Goal: Information Seeking & Learning: Learn about a topic

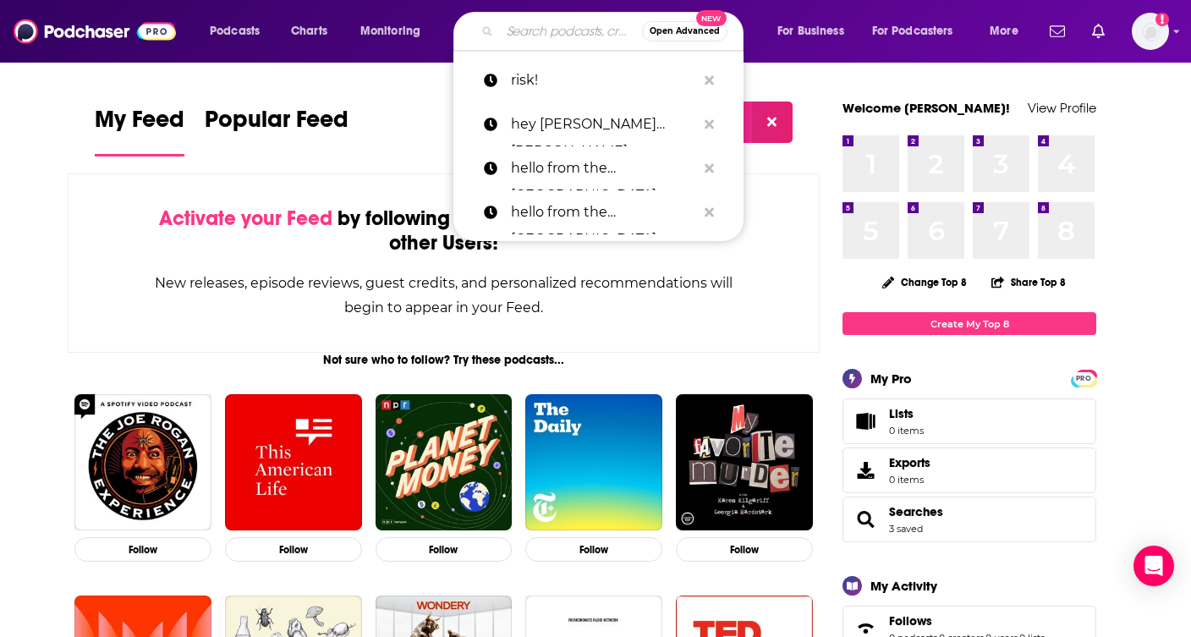
click at [543, 23] on input "Search podcasts, credits, & more..." at bounding box center [571, 31] width 142 height 27
click at [520, 88] on p "risk!" at bounding box center [603, 80] width 185 height 44
type input "risk!"
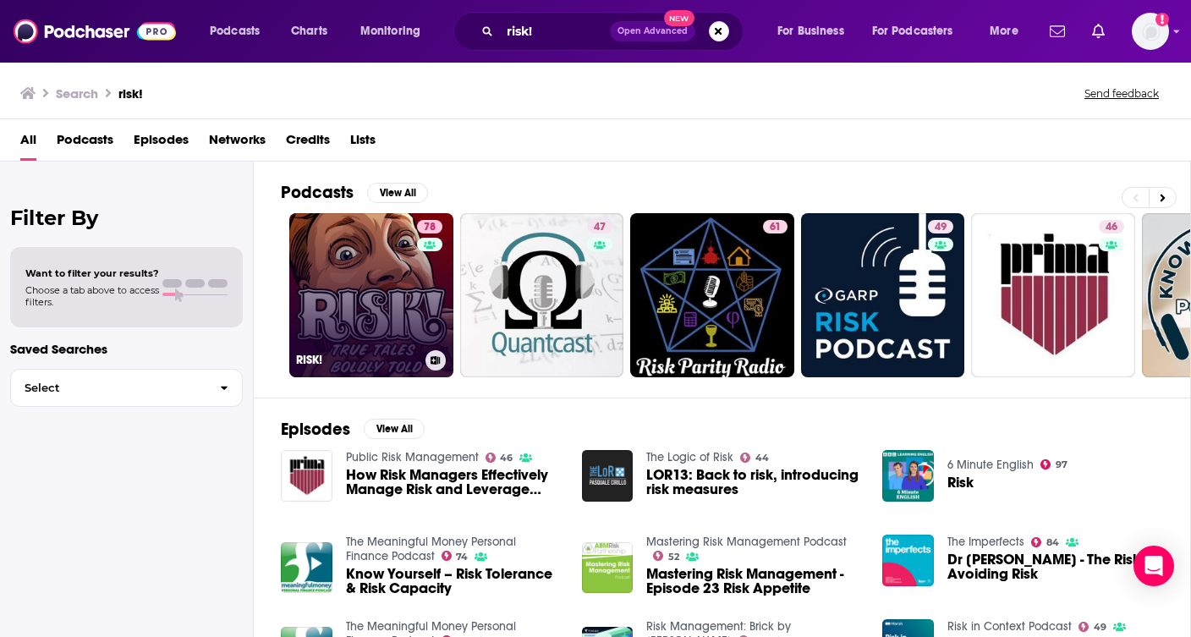
click at [410, 316] on link "78 RISK!" at bounding box center [371, 295] width 164 height 164
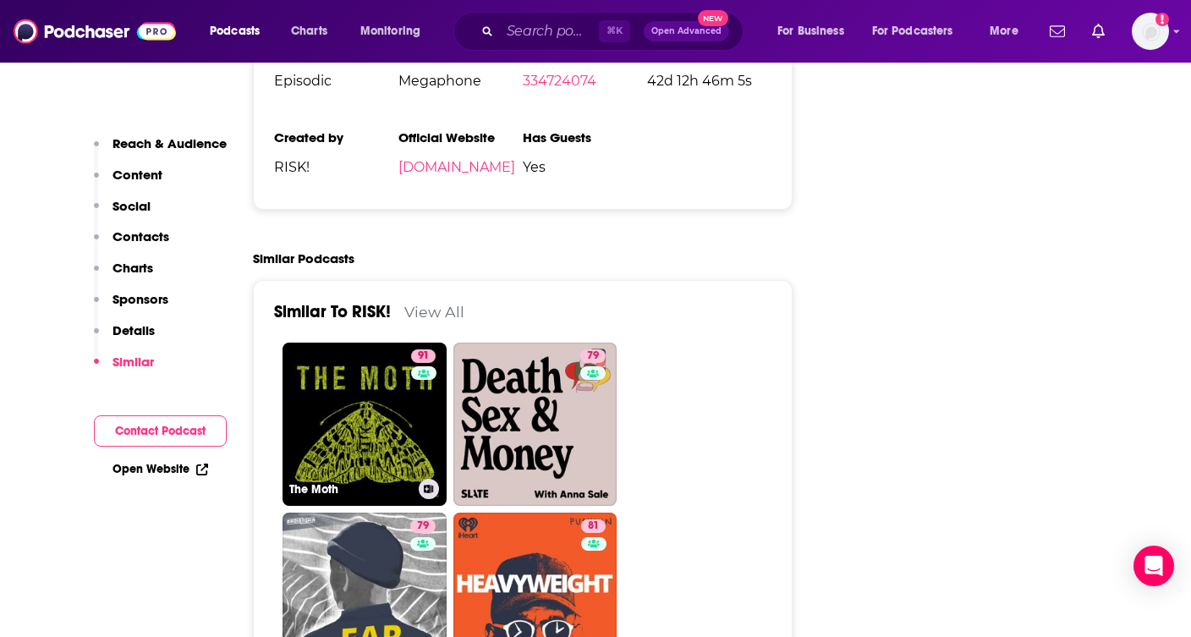
scroll to position [3549, 0]
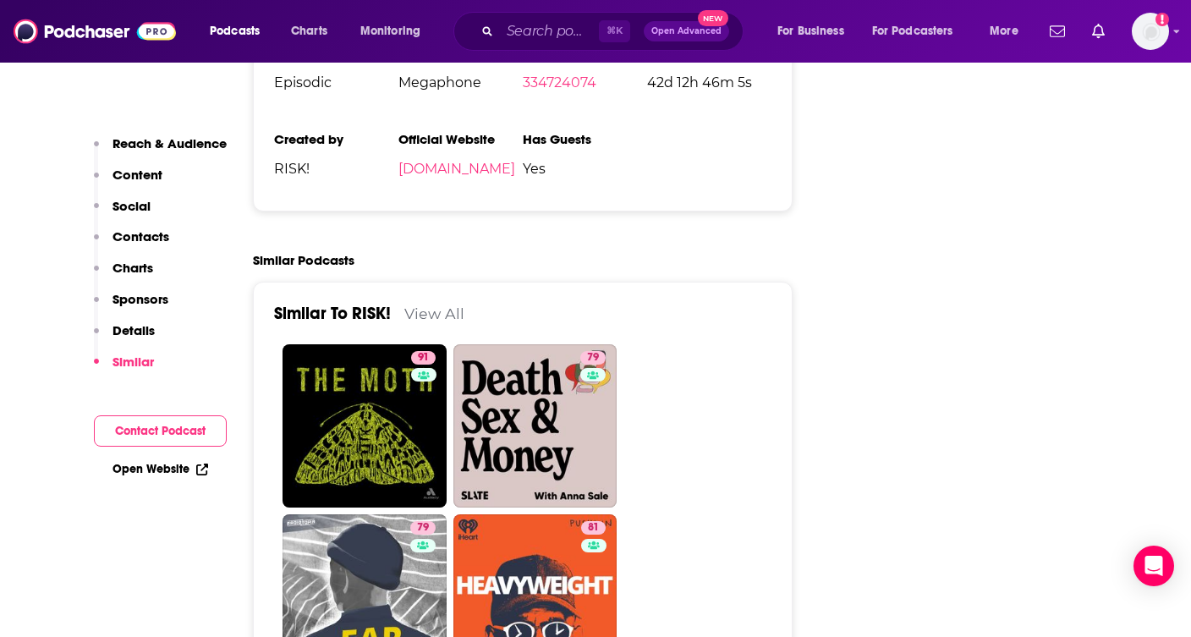
click at [422, 305] on link "View All" at bounding box center [434, 314] width 60 height 18
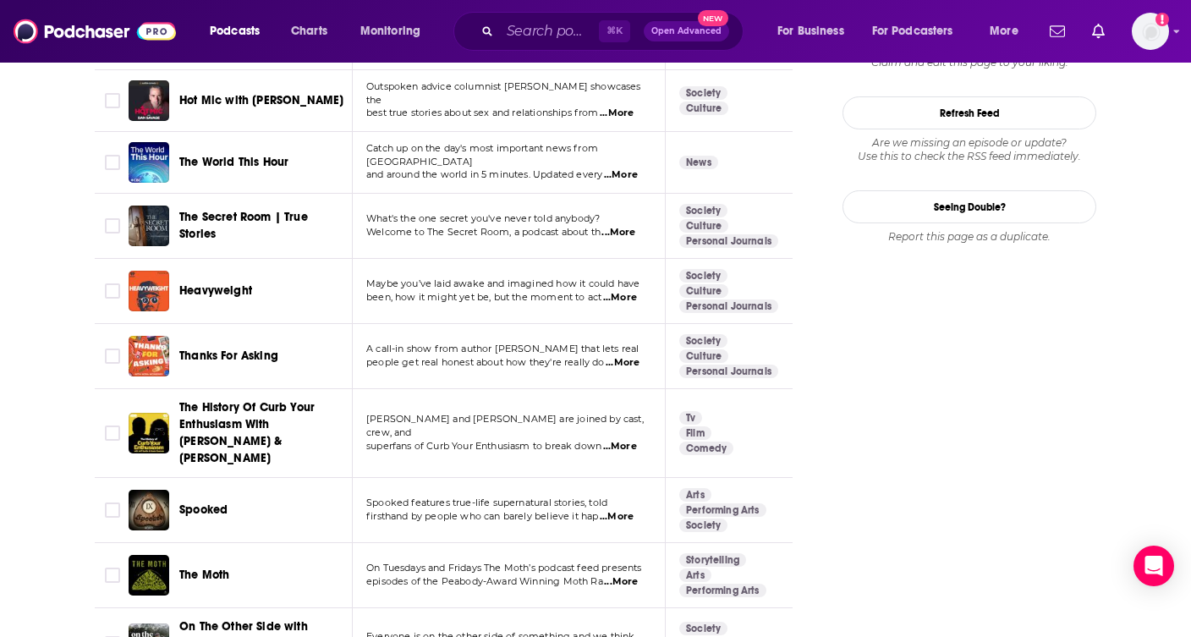
scroll to position [2133, 0]
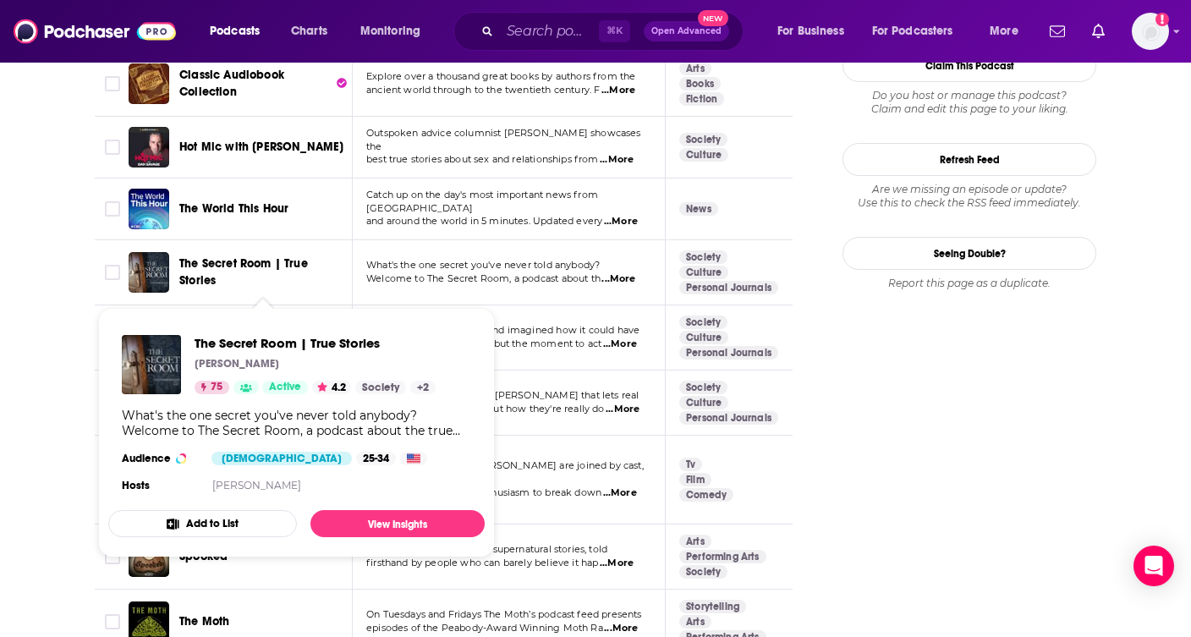
click at [182, 270] on span "The Secret Room | True Stories" at bounding box center [243, 271] width 129 height 31
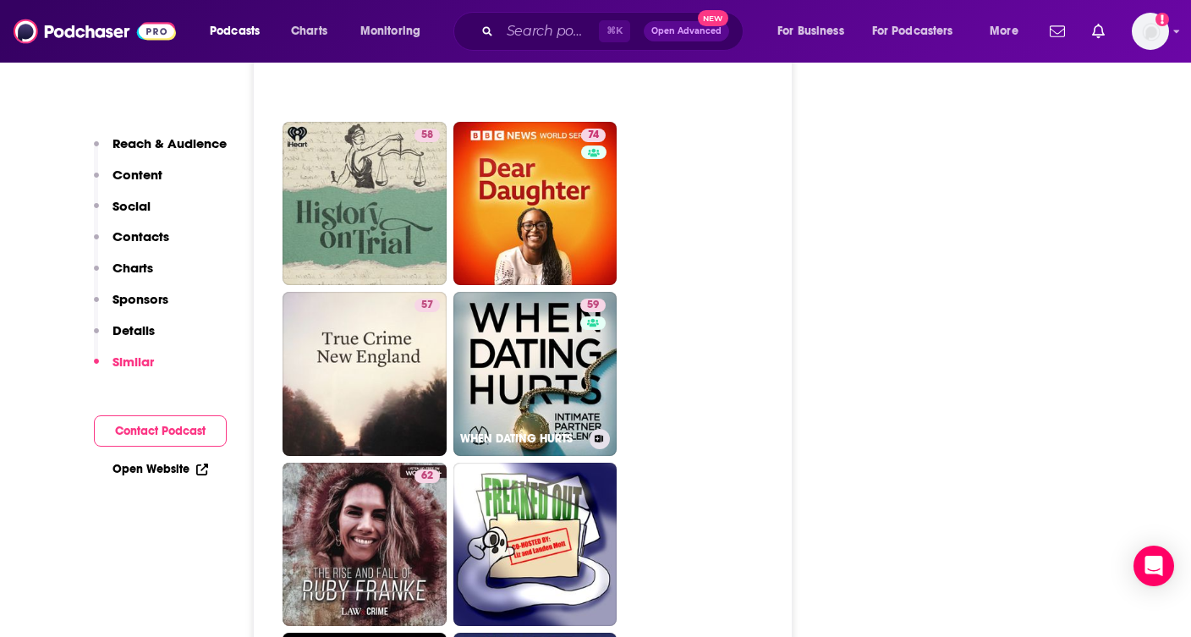
scroll to position [4349, 0]
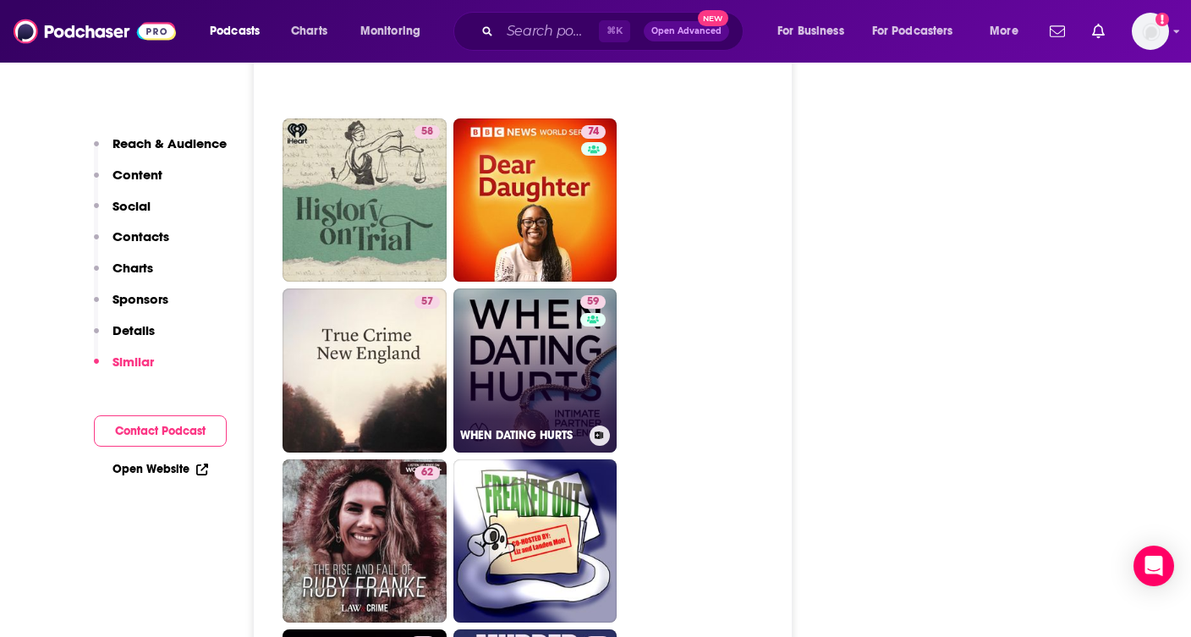
click at [524, 289] on link "59 WHEN DATING HURTS" at bounding box center [536, 371] width 164 height 164
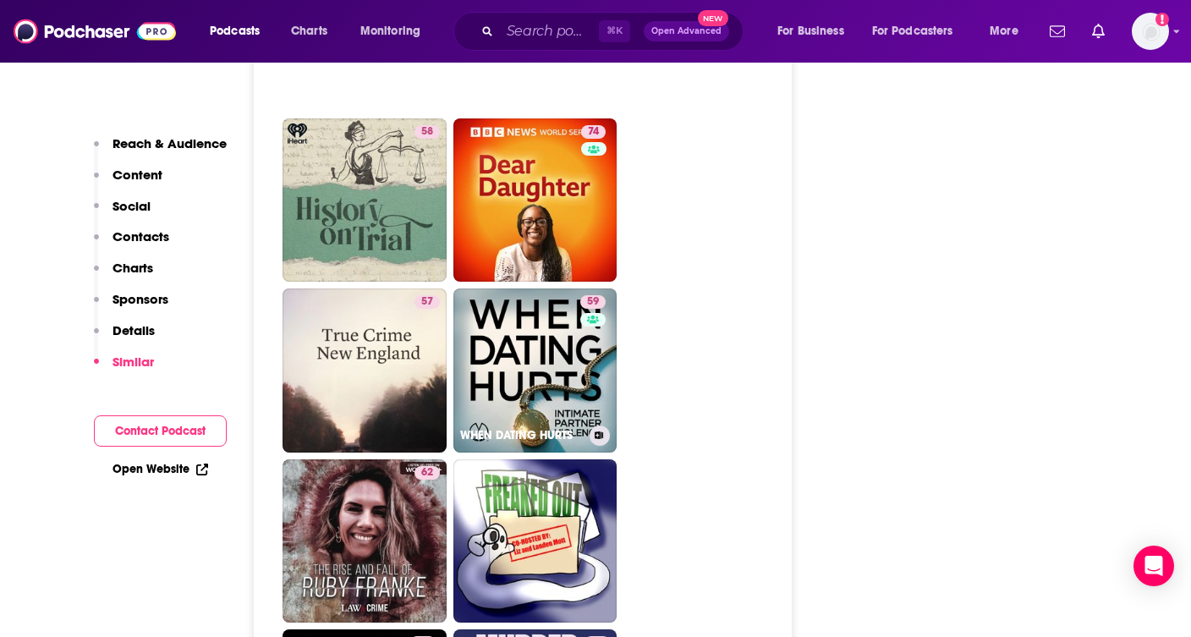
type input "[URL][DOMAIN_NAME]"
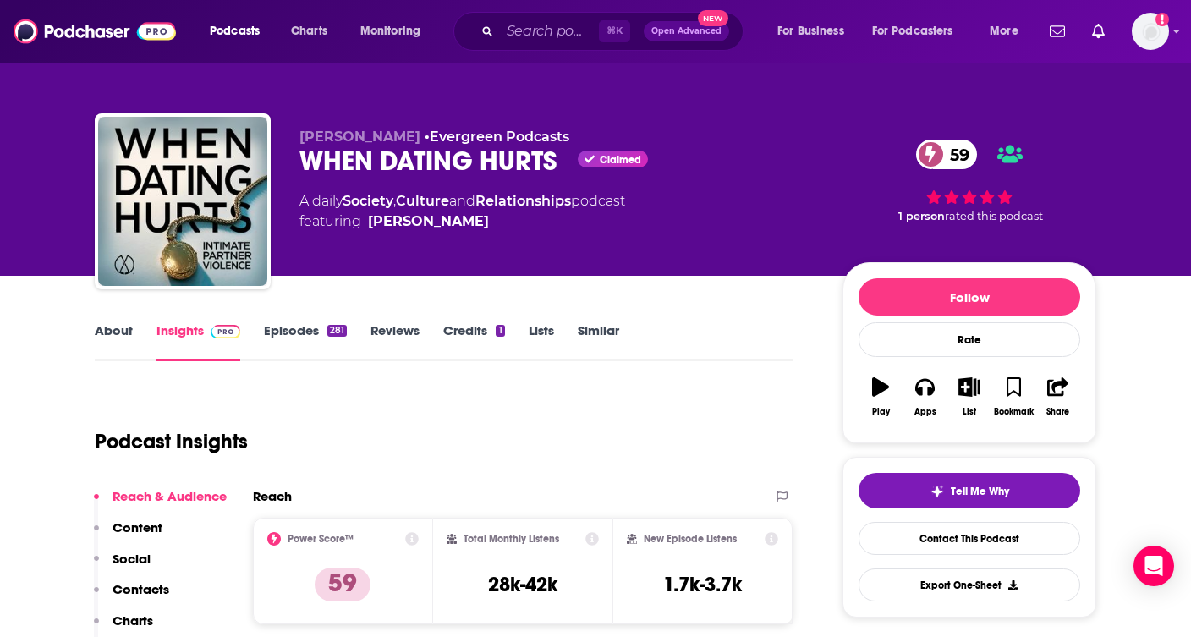
click at [104, 323] on link "About" at bounding box center [114, 341] width 38 height 39
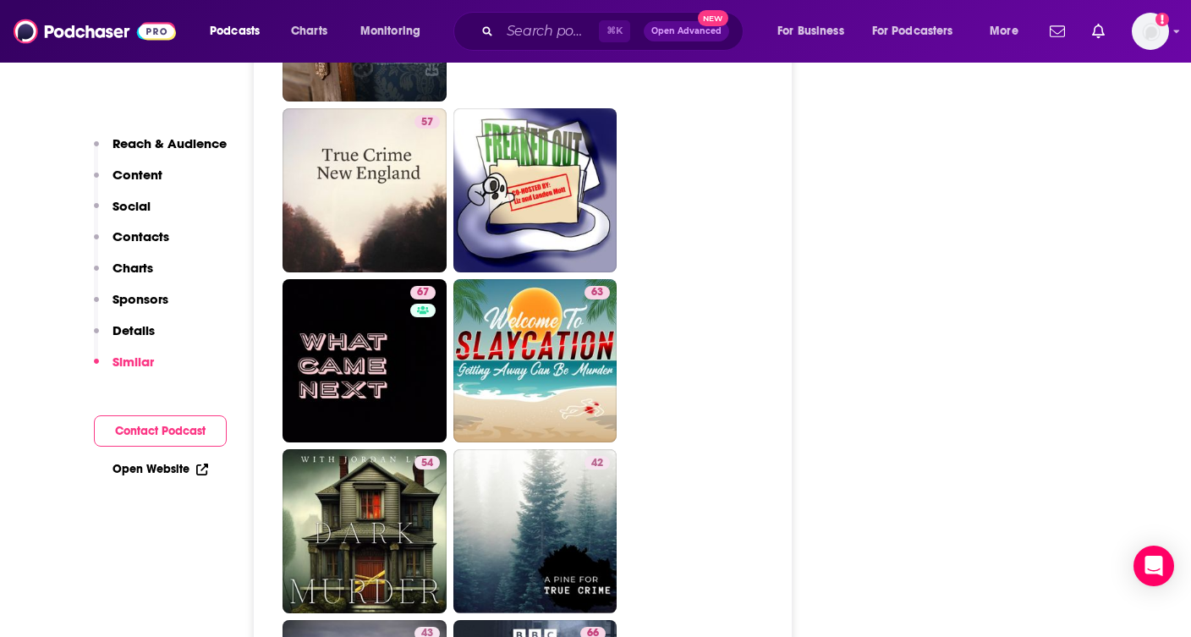
scroll to position [3530, 0]
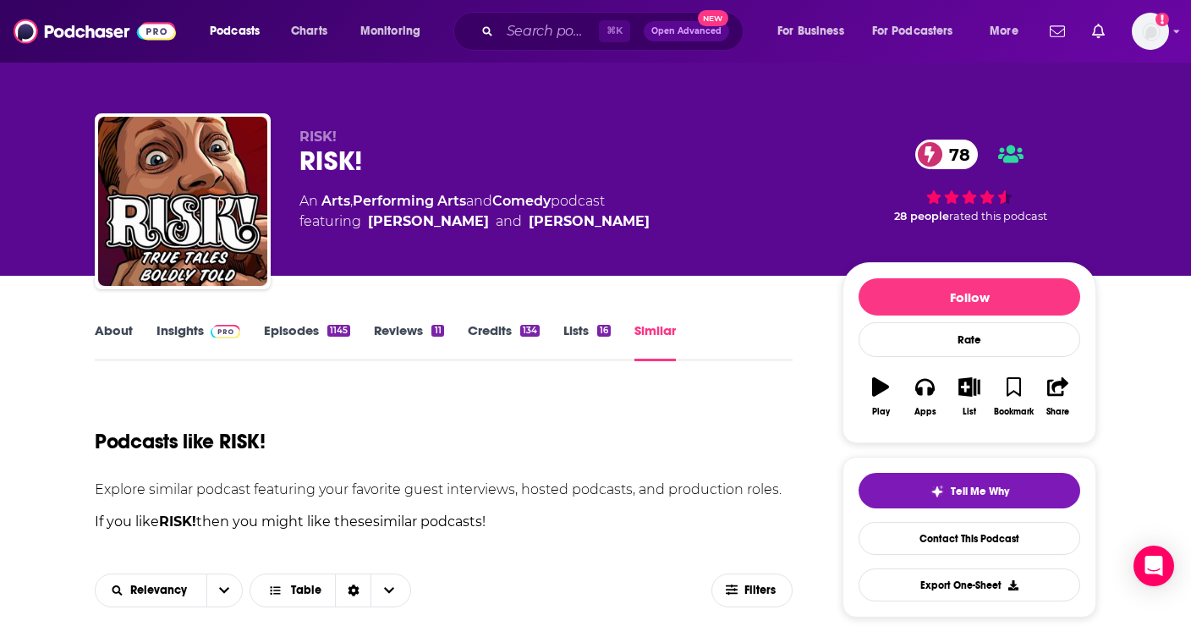
click at [184, 334] on link "Insights" at bounding box center [199, 341] width 84 height 39
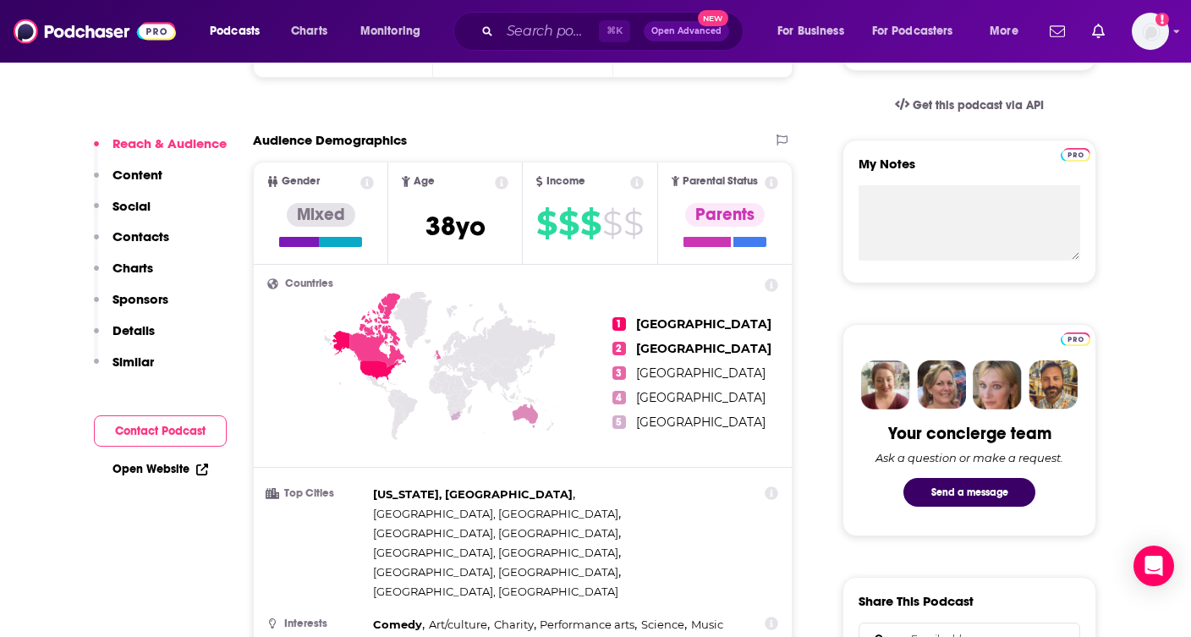
scroll to position [552, 0]
